Goal: Book appointment/travel/reservation

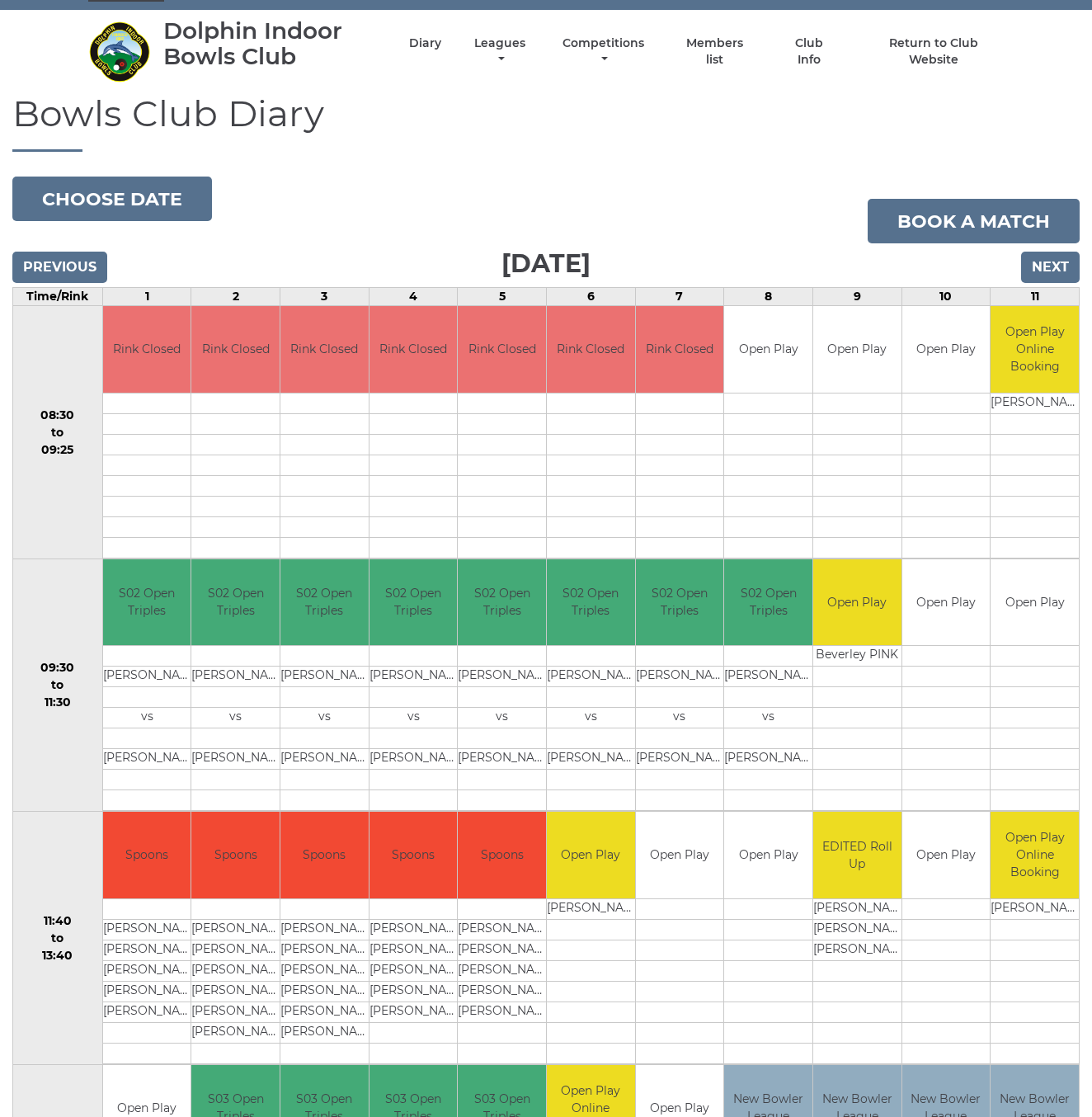
scroll to position [41, 0]
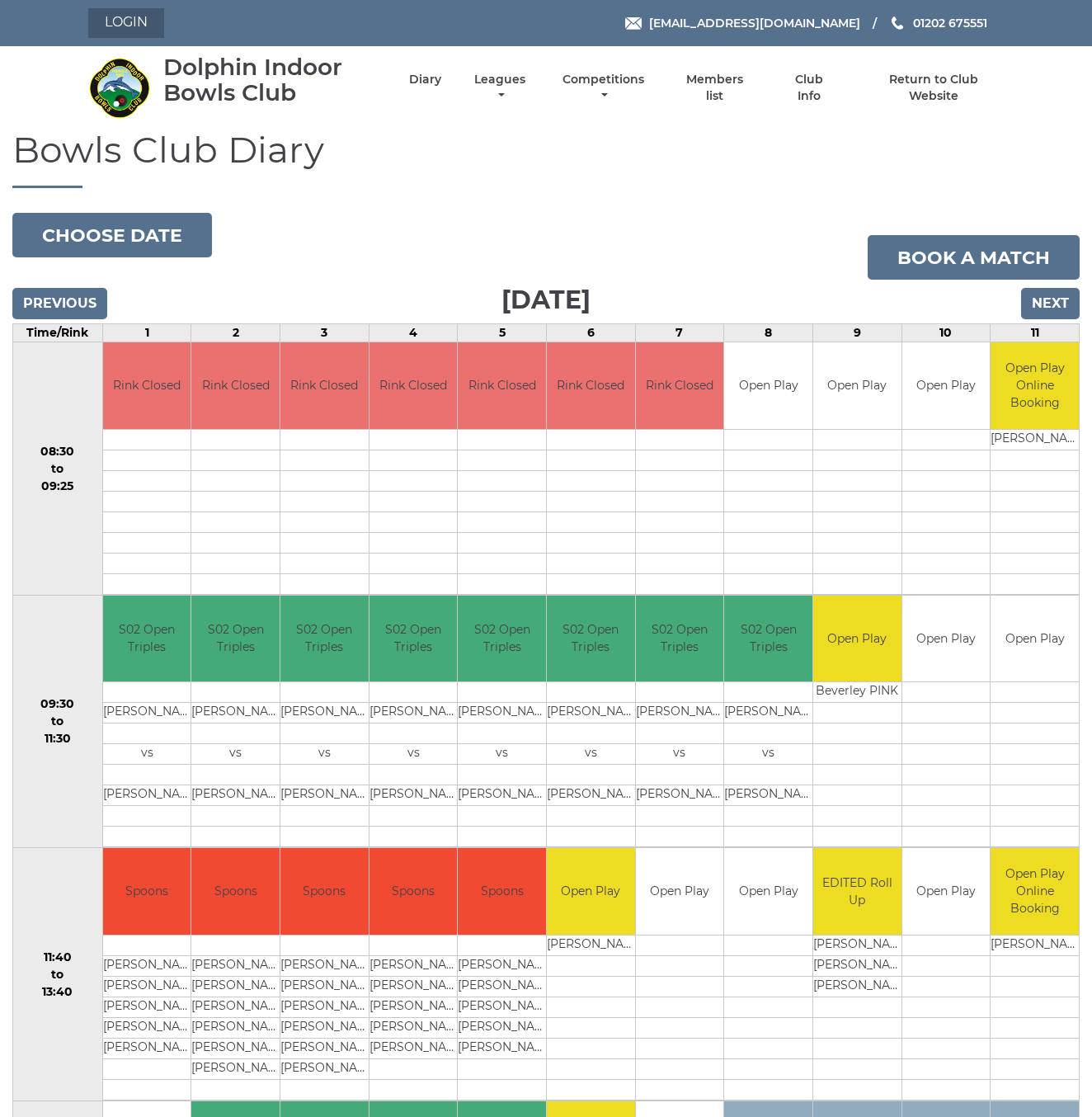
click at [149, 28] on link "Login" at bounding box center [126, 23] width 76 height 30
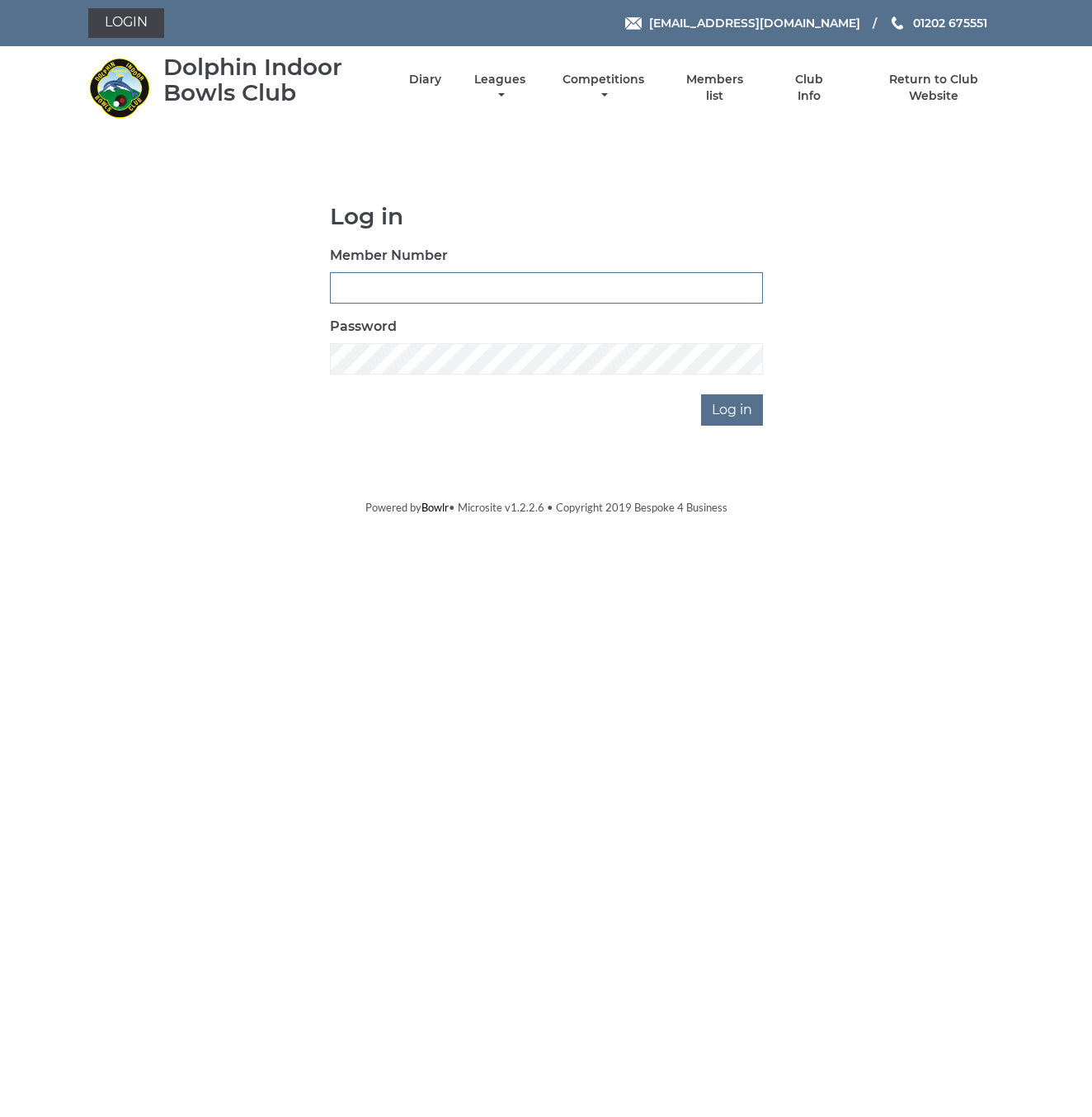
type input "3748"
click at [736, 406] on input "Log in" at bounding box center [732, 410] width 62 height 32
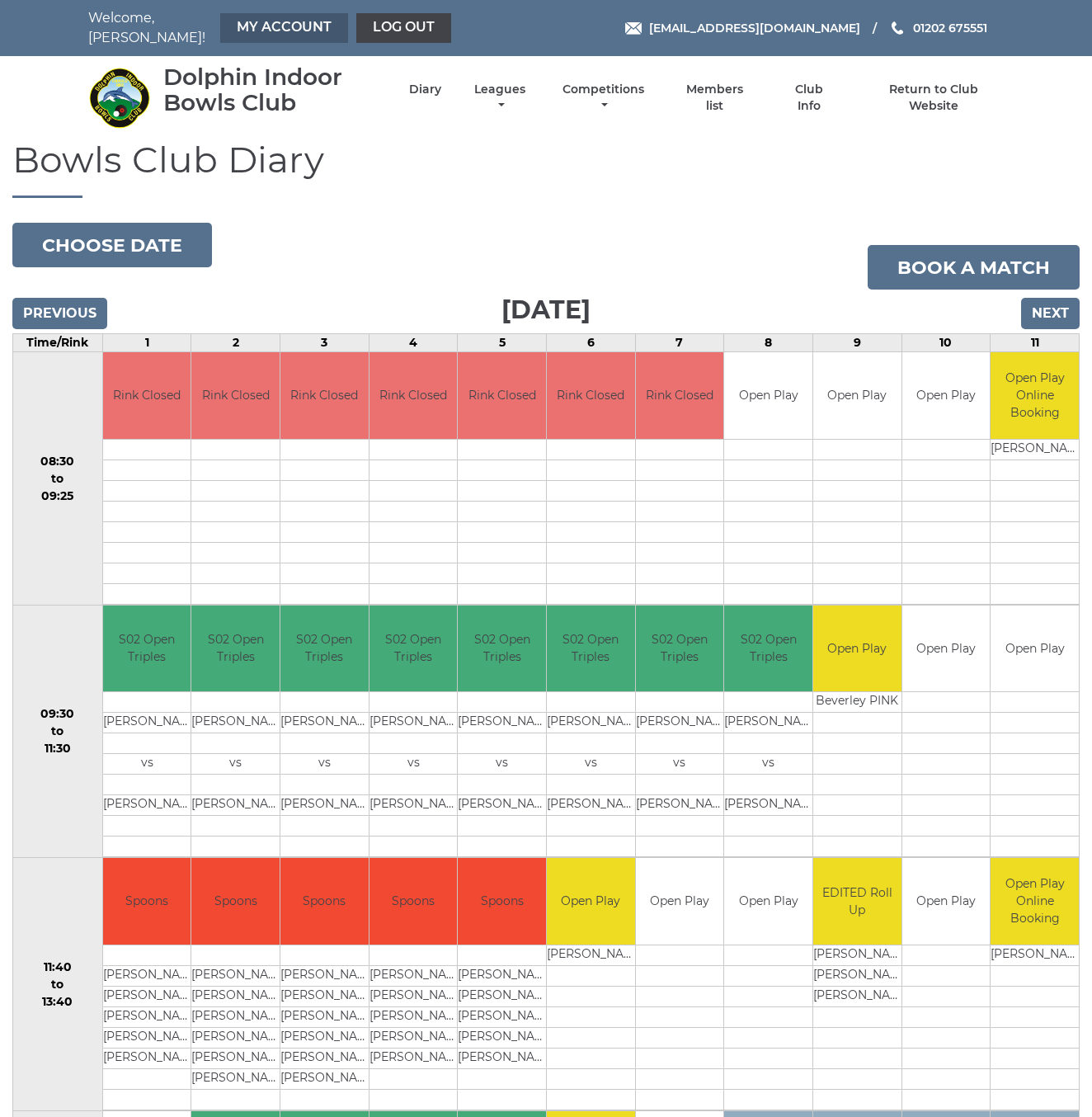
click at [232, 23] on link "My Account" at bounding box center [285, 28] width 128 height 30
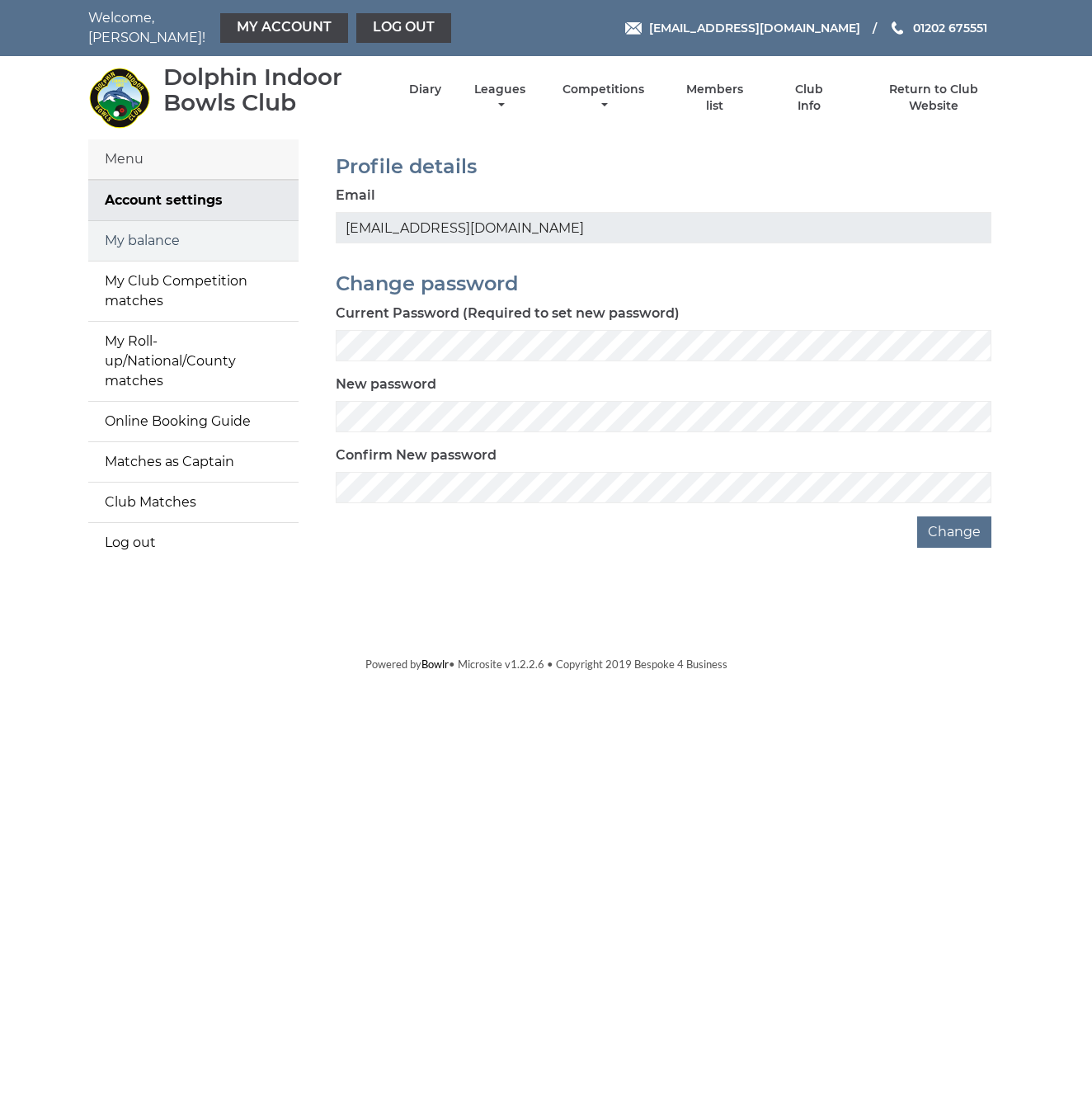
click at [194, 221] on link "My balance" at bounding box center [194, 240] width 211 height 39
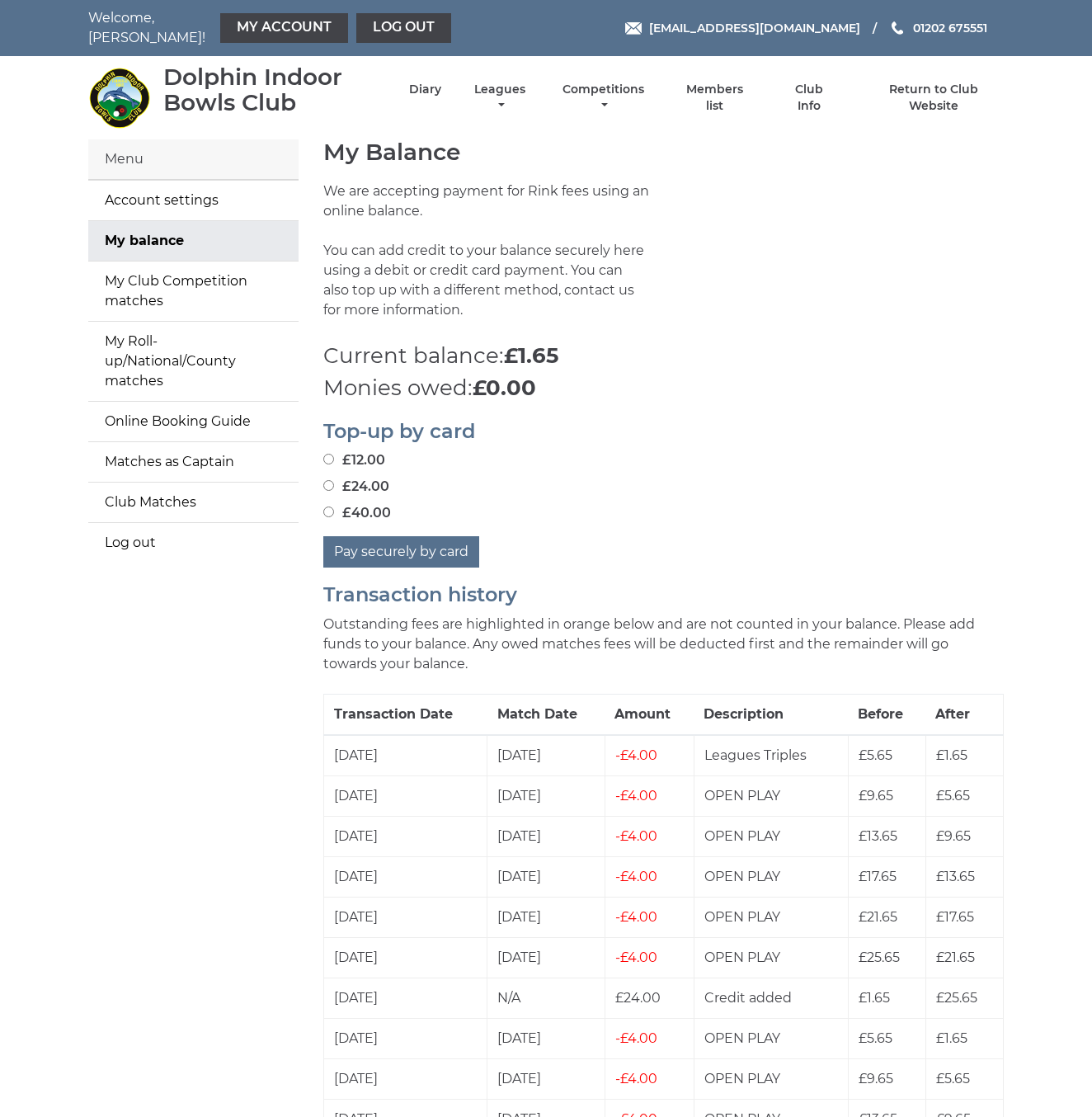
click at [331, 480] on input "£24.00" at bounding box center [328, 485] width 11 height 11
radio input "true"
click at [391, 538] on button "Pay securely by card" at bounding box center [401, 552] width 156 height 32
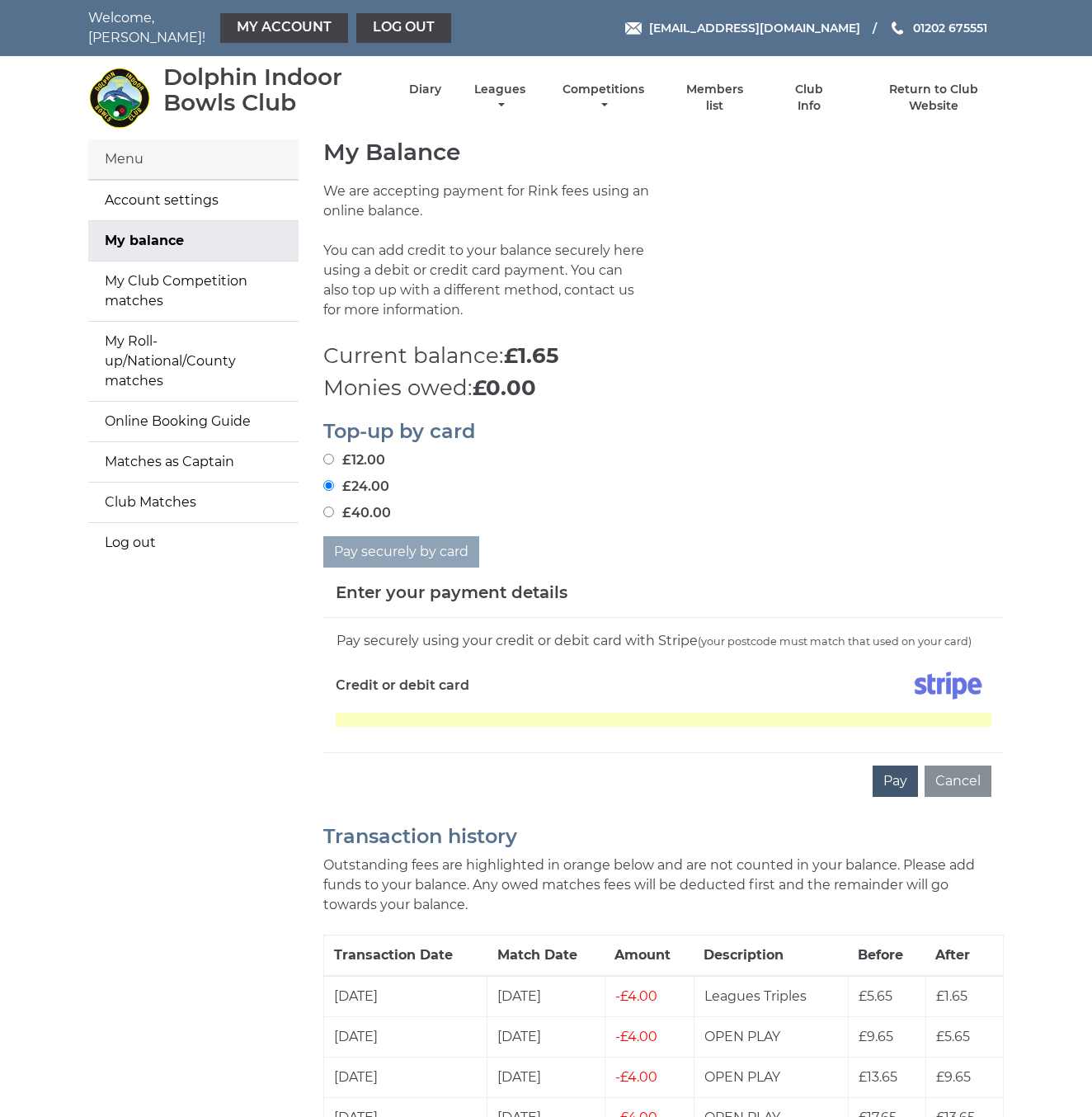
click at [914, 769] on button "Pay" at bounding box center [895, 781] width 45 height 32
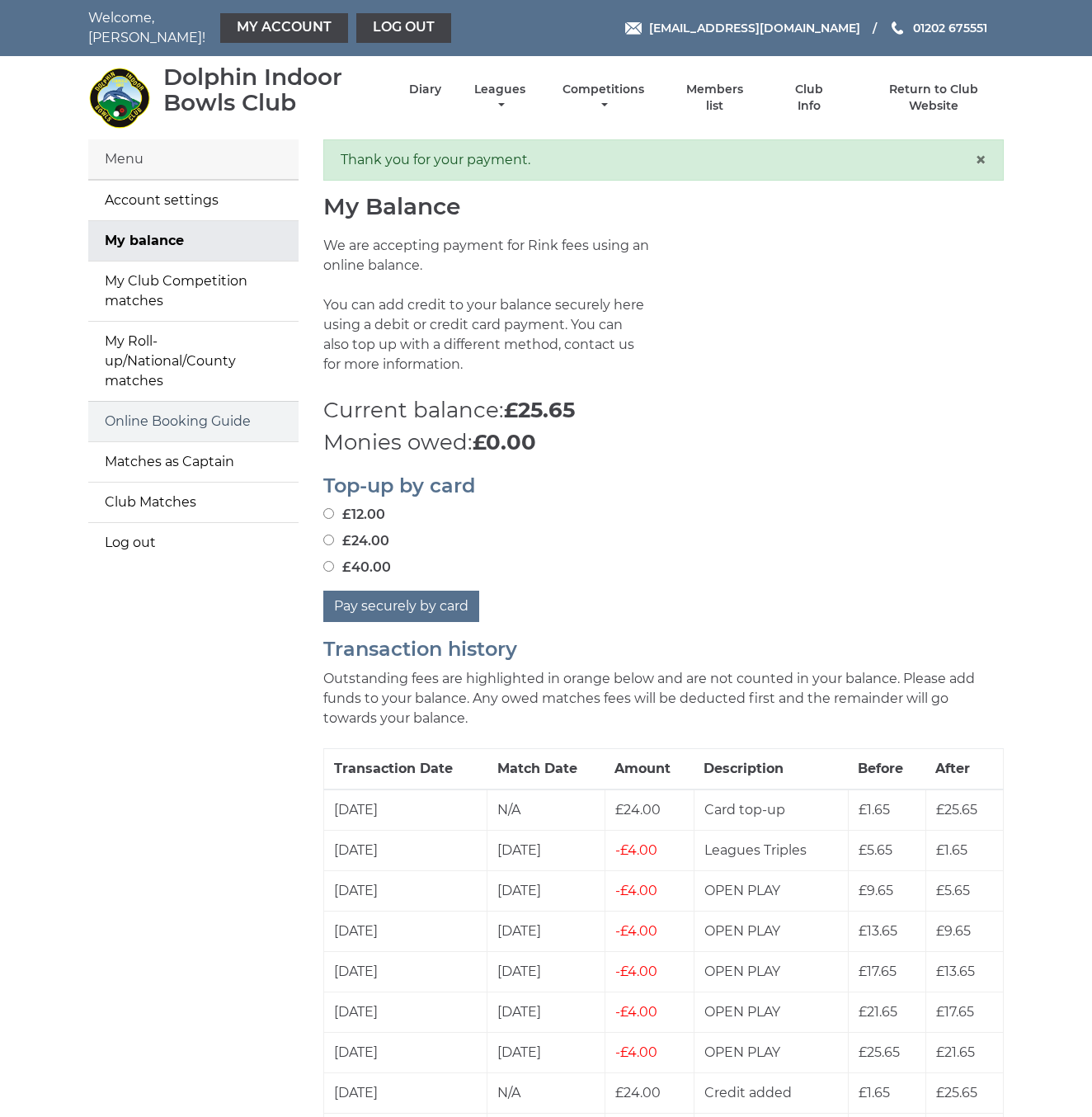
click at [224, 402] on link "Online Booking Guide" at bounding box center [194, 422] width 211 height 39
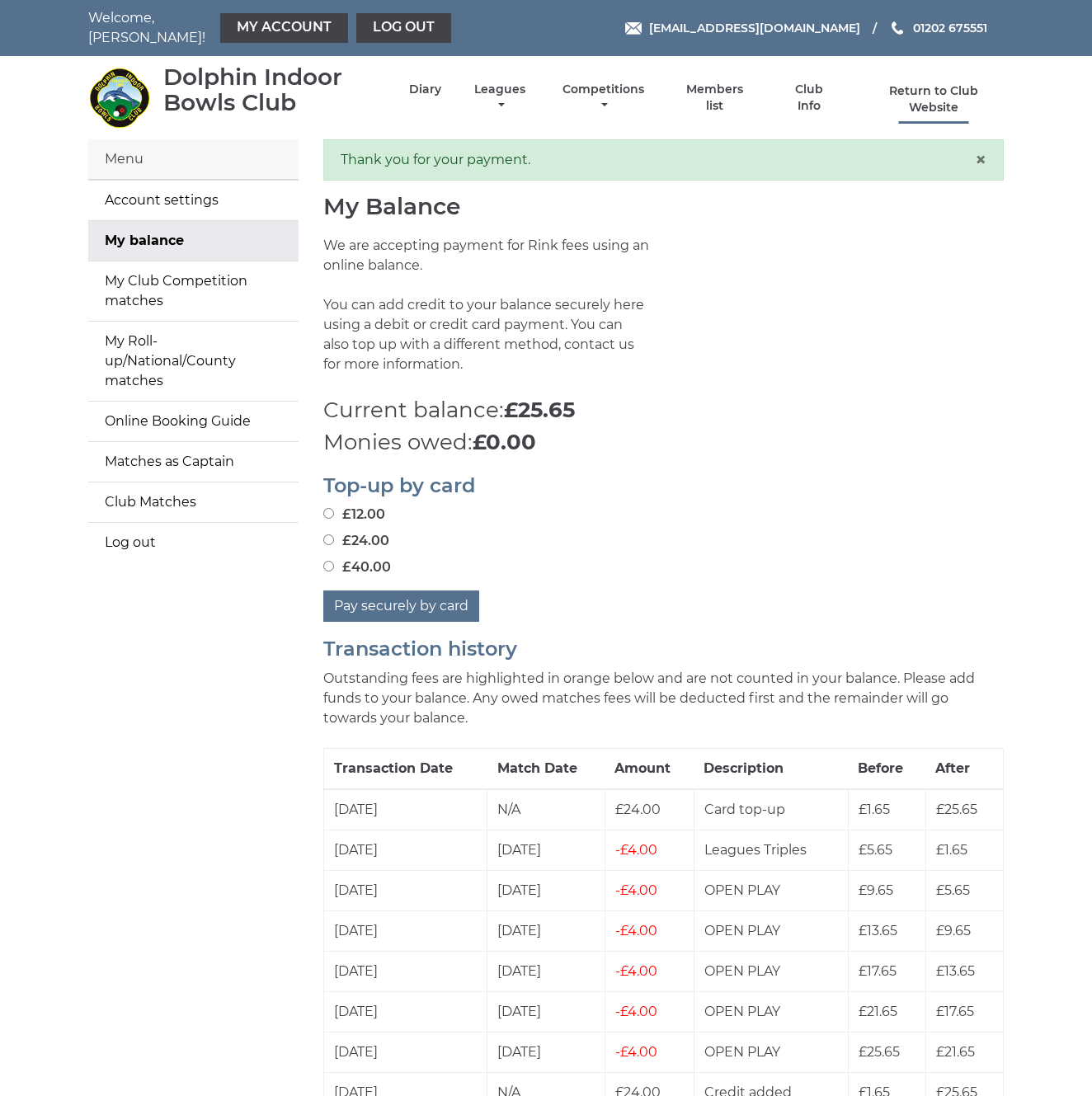
click at [888, 84] on link "Return to Club Website" at bounding box center [934, 99] width 140 height 32
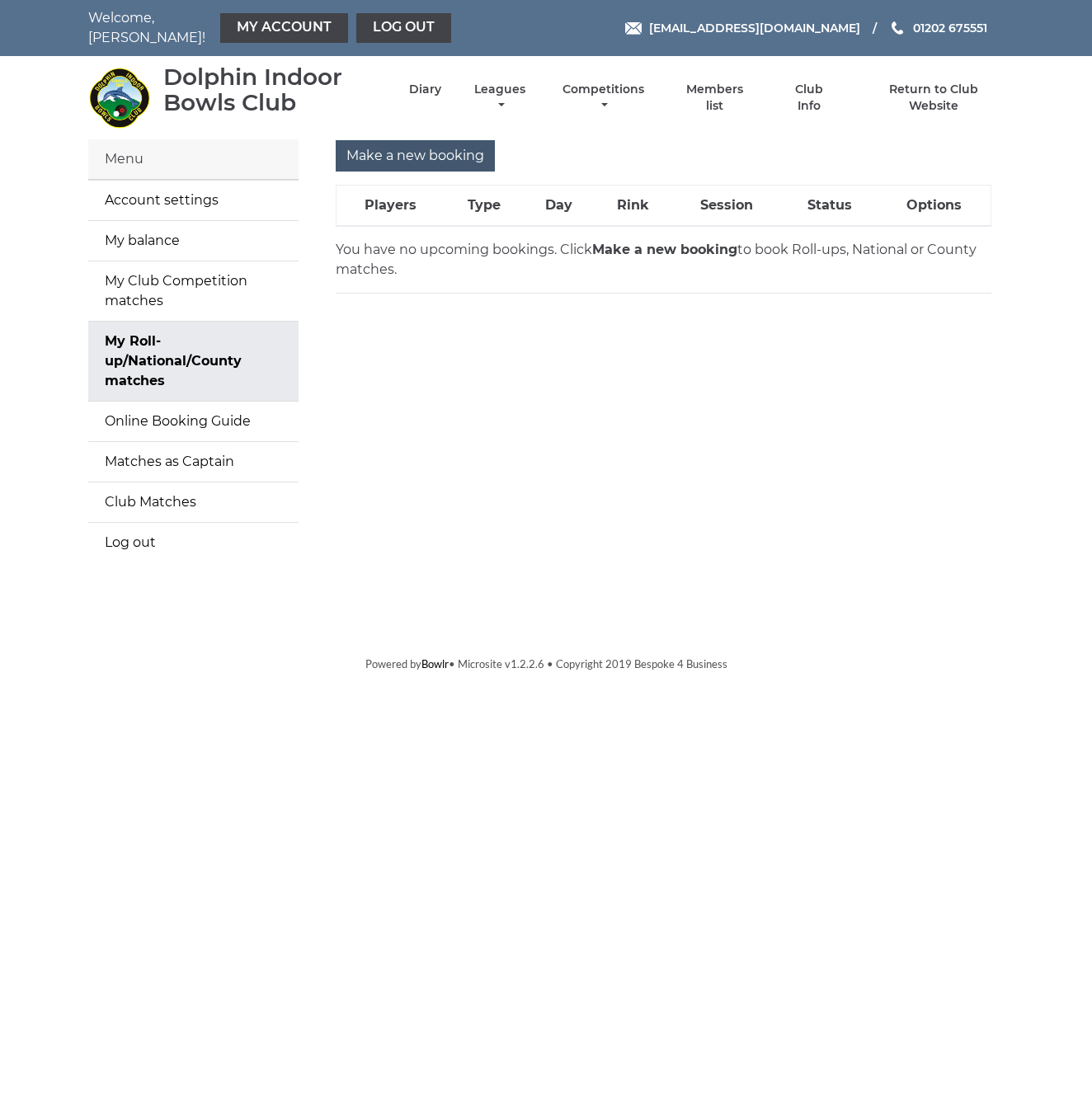
click at [409, 147] on input "Make a new booking" at bounding box center [416, 156] width 160 height 32
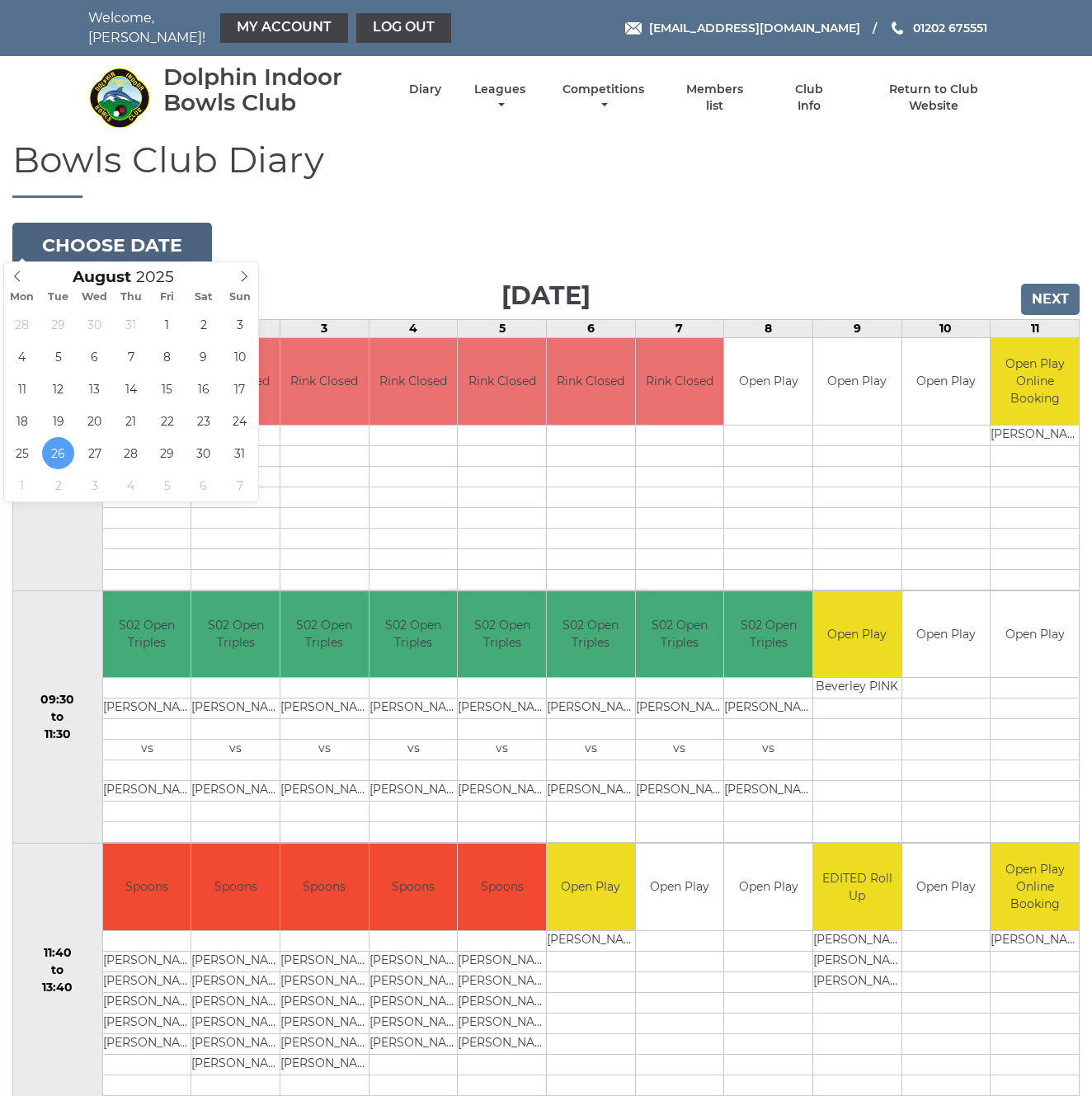
click at [123, 230] on button "Choose date" at bounding box center [112, 244] width 200 height 44
type input "[DATE]"
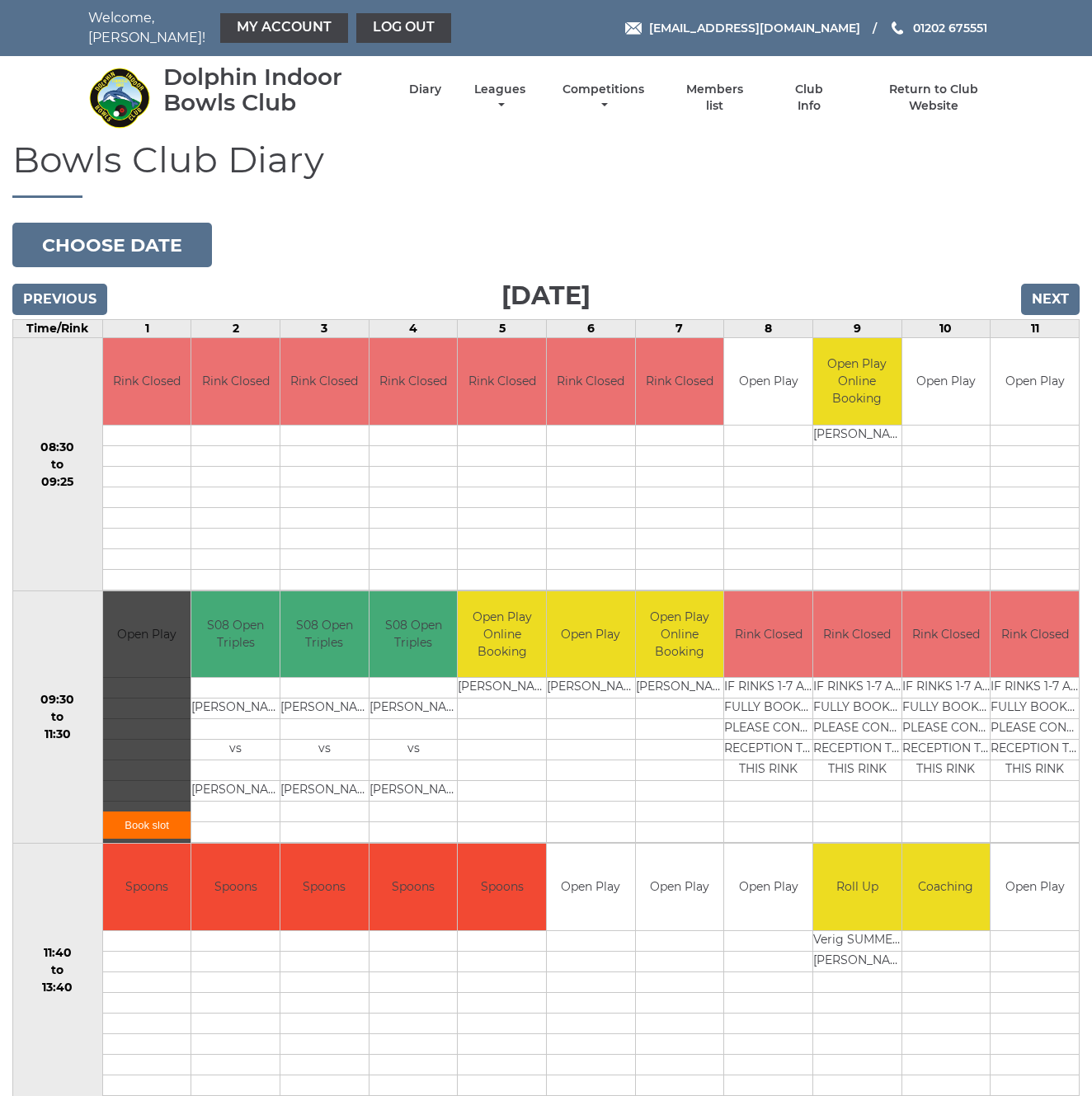
click at [145, 815] on link "Book slot" at bounding box center [148, 825] width 89 height 28
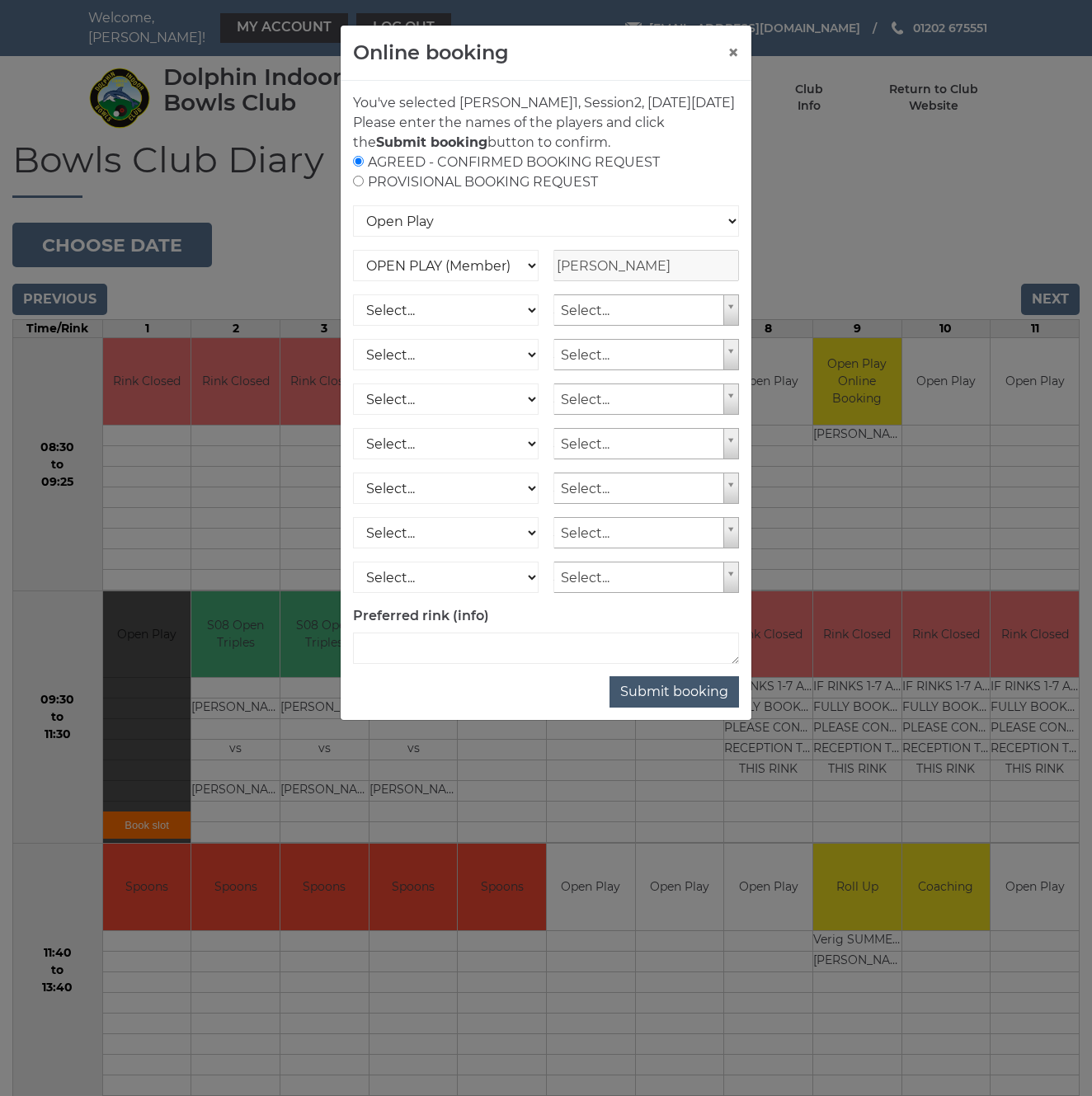
click at [674, 708] on button "Submit booking" at bounding box center [674, 692] width 129 height 32
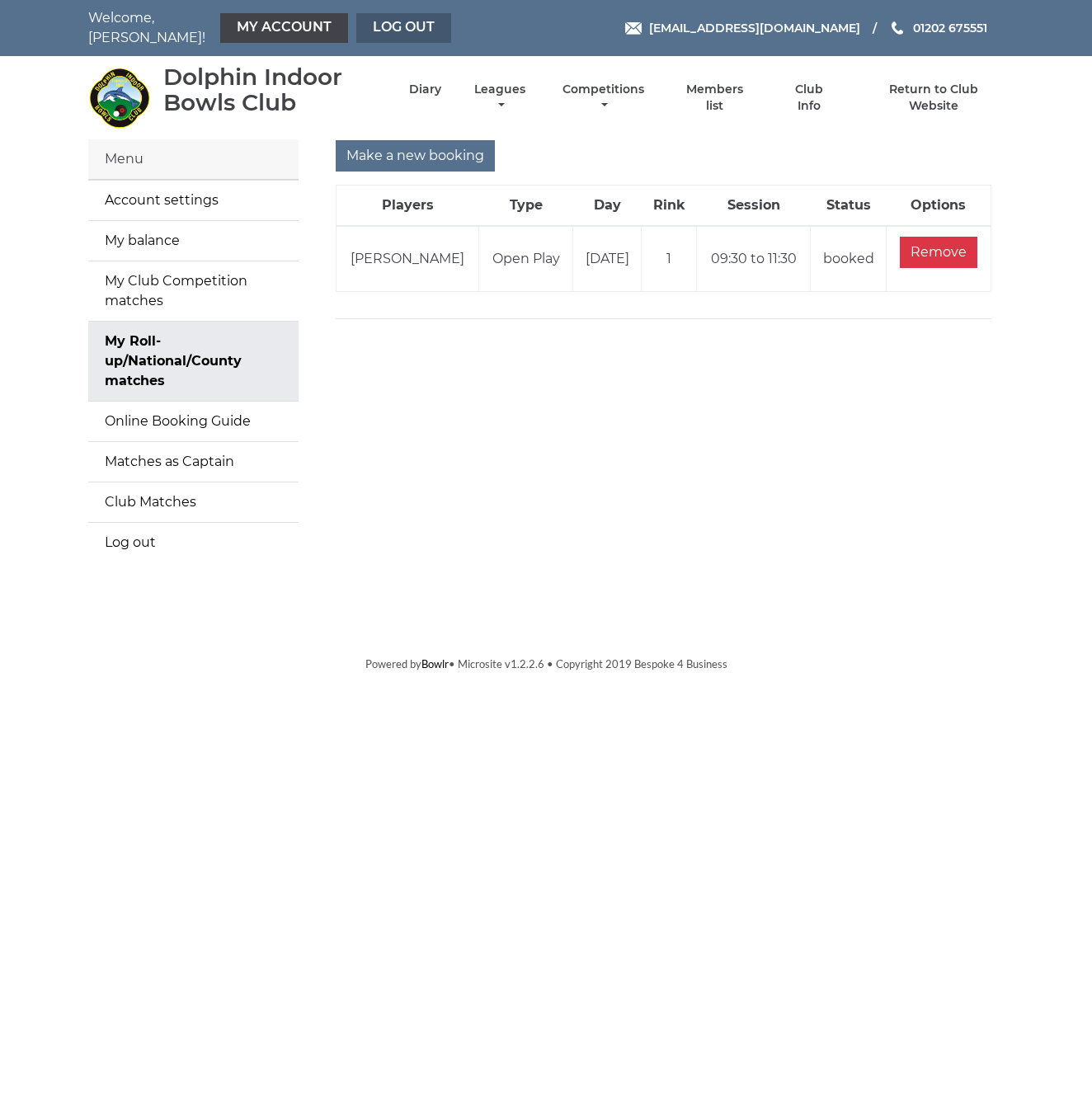
click at [361, 22] on link "Log out" at bounding box center [404, 28] width 95 height 30
